Goal: Navigation & Orientation: Find specific page/section

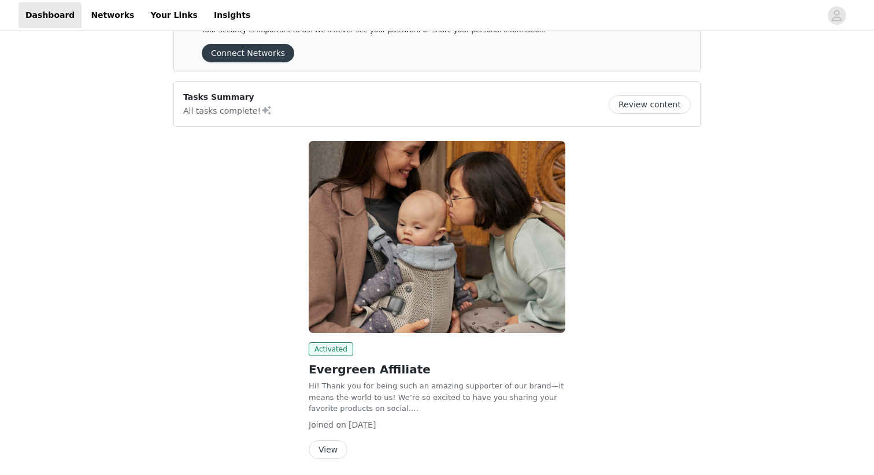
scroll to position [85, 0]
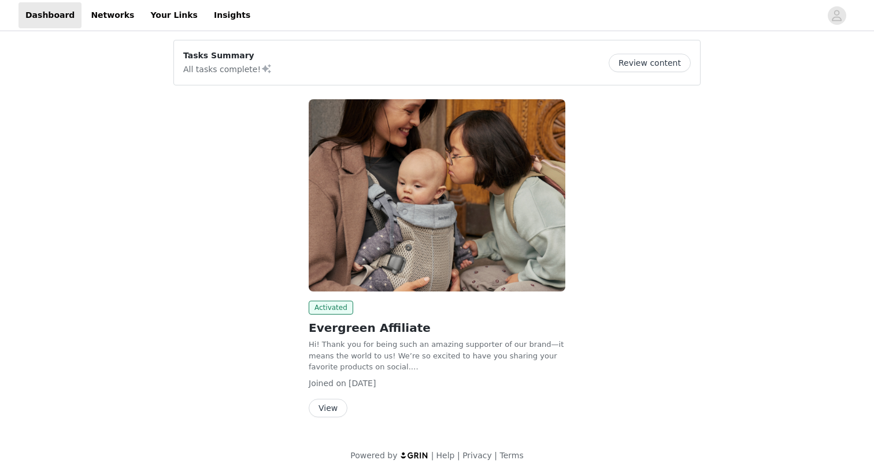
click at [326, 407] on button "View" at bounding box center [328, 408] width 39 height 18
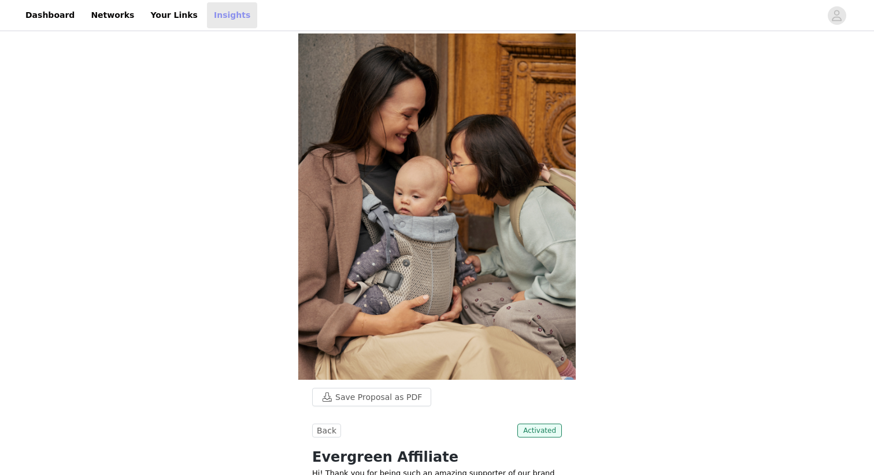
click at [209, 21] on link "Insights" at bounding box center [232, 15] width 50 height 26
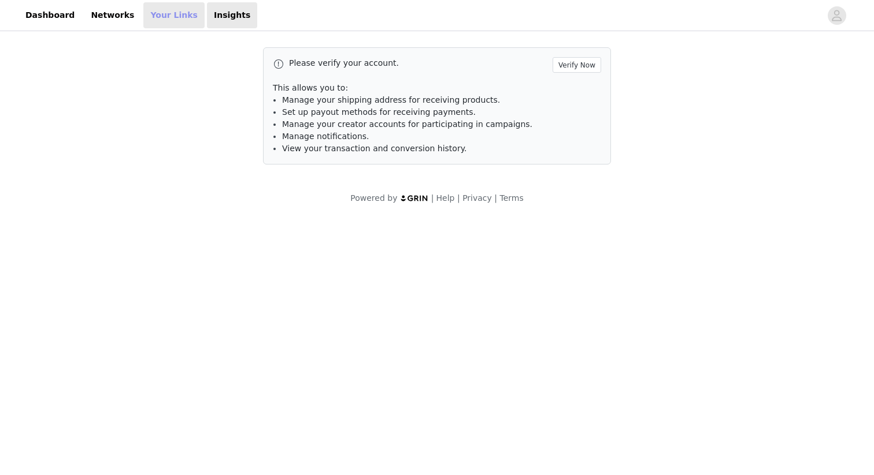
click at [162, 21] on link "Your Links" at bounding box center [173, 15] width 61 height 26
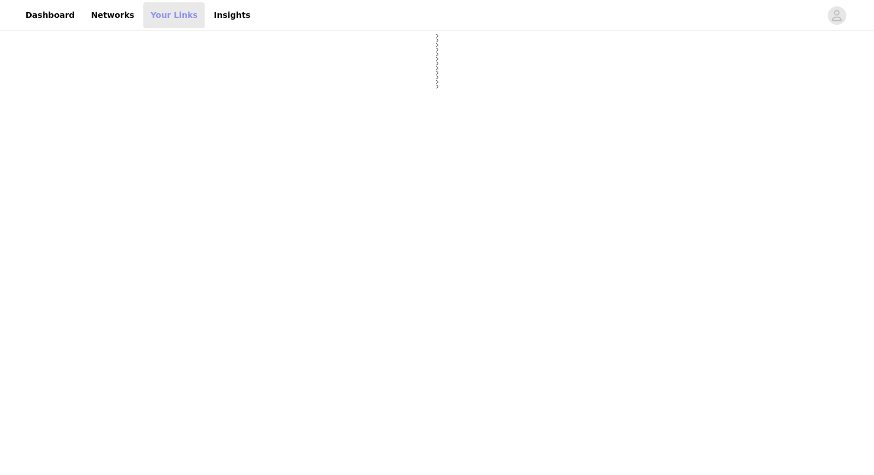
select select "12"
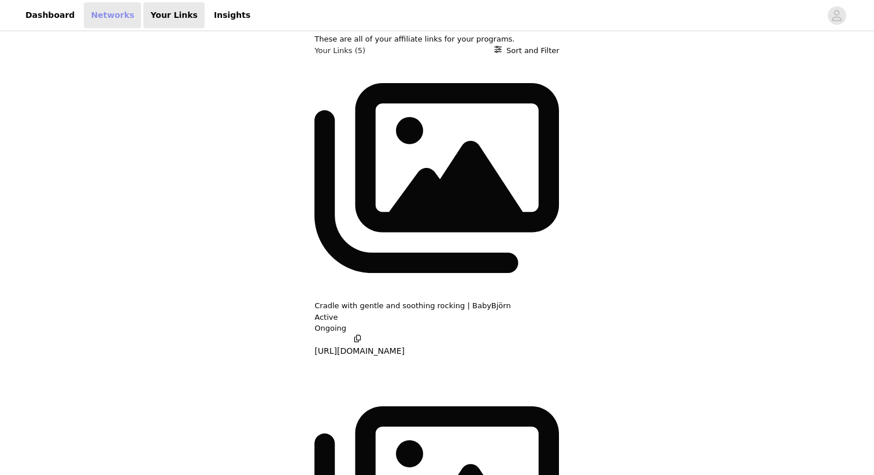
click at [104, 13] on link "Networks" at bounding box center [112, 15] width 57 height 26
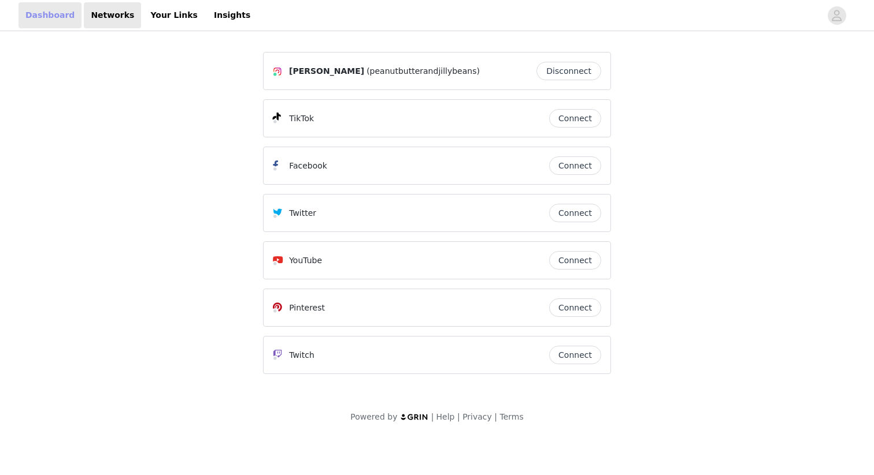
click at [36, 19] on link "Dashboard" at bounding box center [49, 15] width 63 height 26
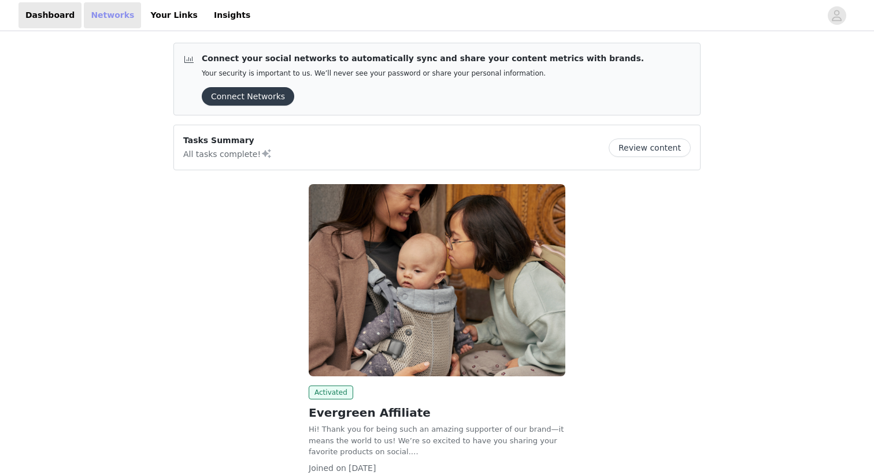
click at [122, 20] on link "Networks" at bounding box center [112, 15] width 57 height 26
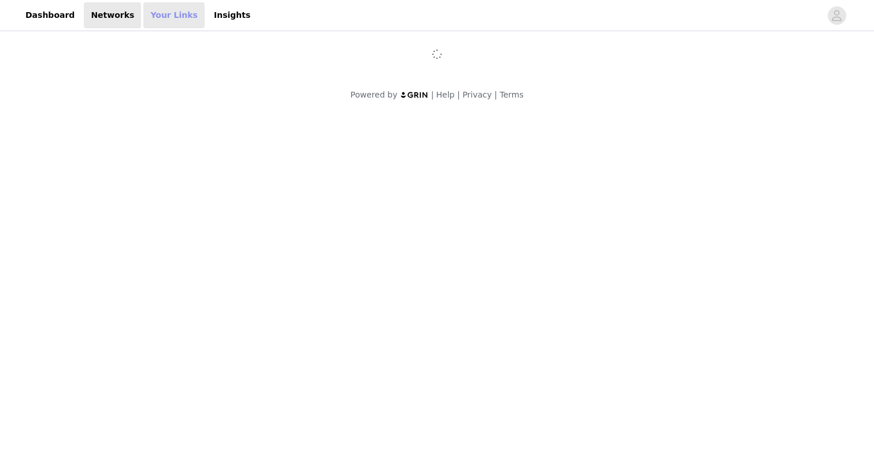
click at [155, 17] on link "Your Links" at bounding box center [173, 15] width 61 height 26
select select "12"
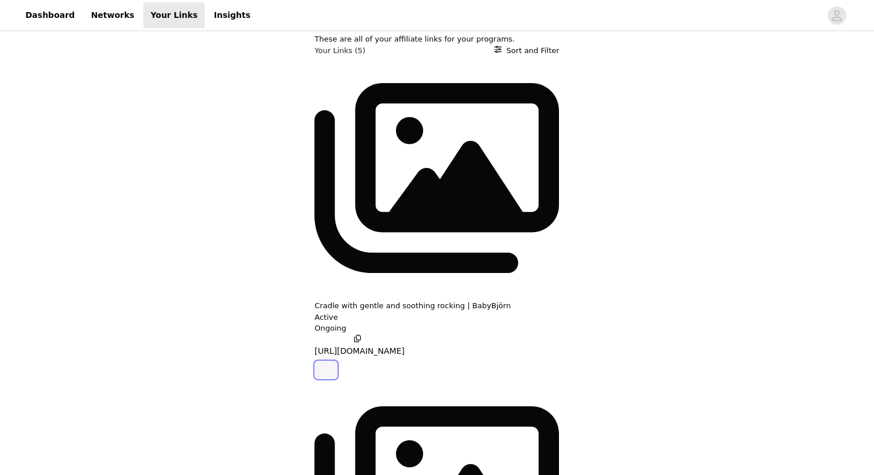
click at [326, 370] on icon "button" at bounding box center [326, 370] width 0 height 0
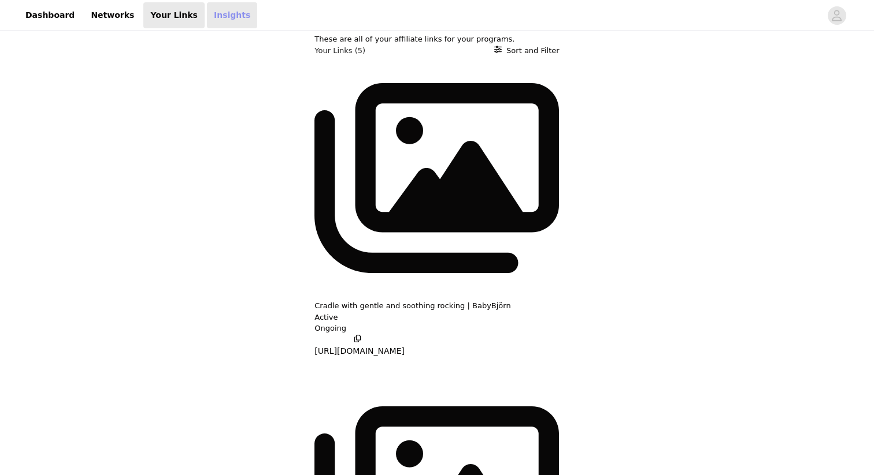
click at [207, 19] on link "Insights" at bounding box center [232, 15] width 50 height 26
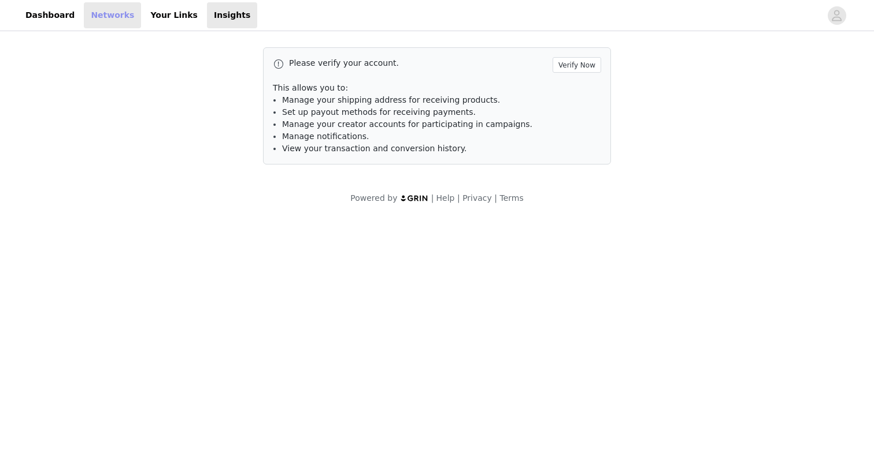
click at [115, 17] on link "Networks" at bounding box center [112, 15] width 57 height 26
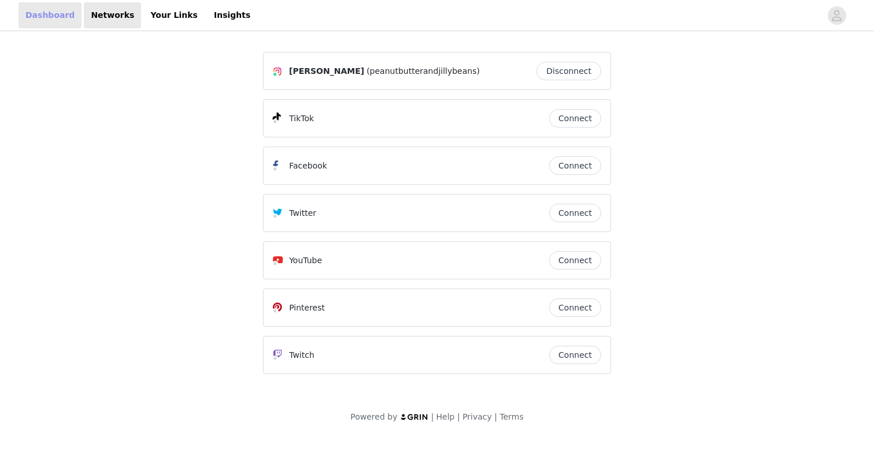
click at [47, 21] on link "Dashboard" at bounding box center [49, 15] width 63 height 26
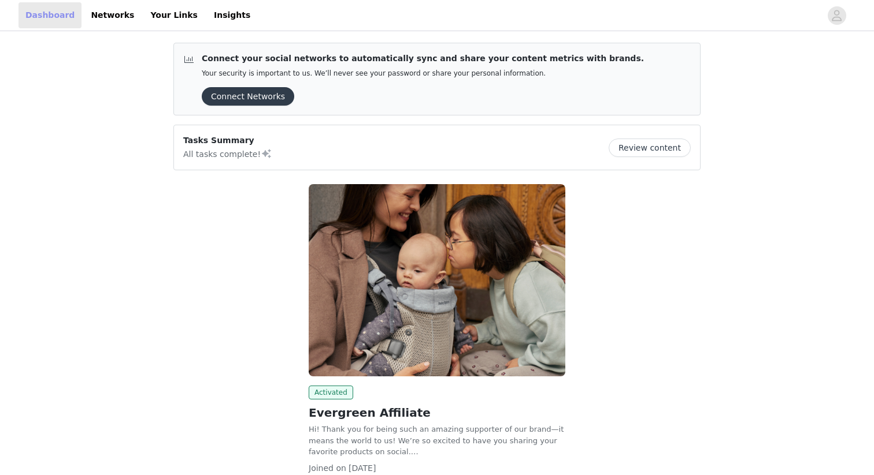
scroll to position [85, 0]
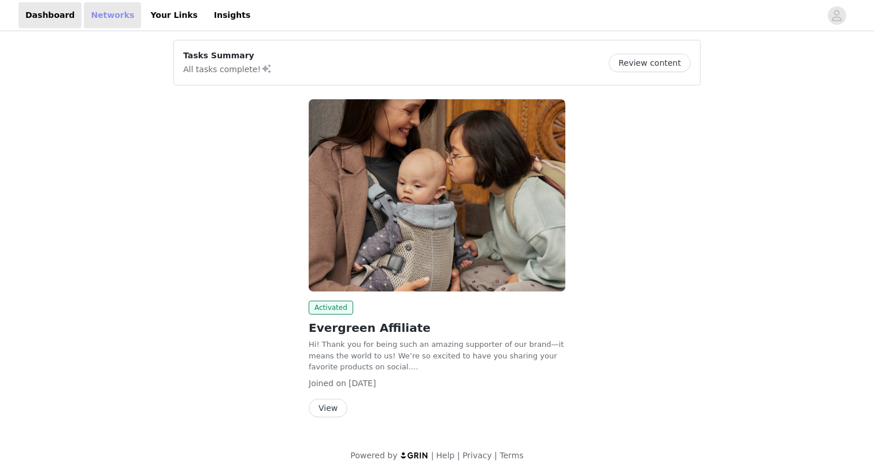
click at [115, 19] on link "Networks" at bounding box center [112, 15] width 57 height 26
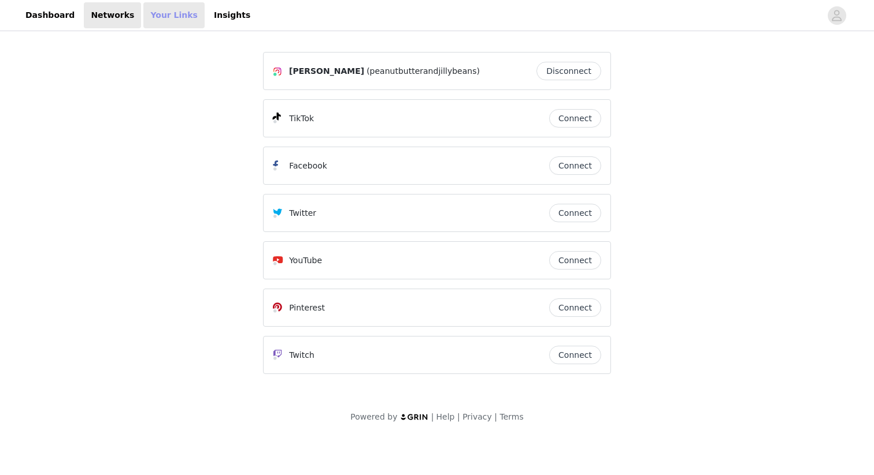
click at [144, 25] on link "Your Links" at bounding box center [173, 15] width 61 height 26
select select "12"
